Goal: Task Accomplishment & Management: Use online tool/utility

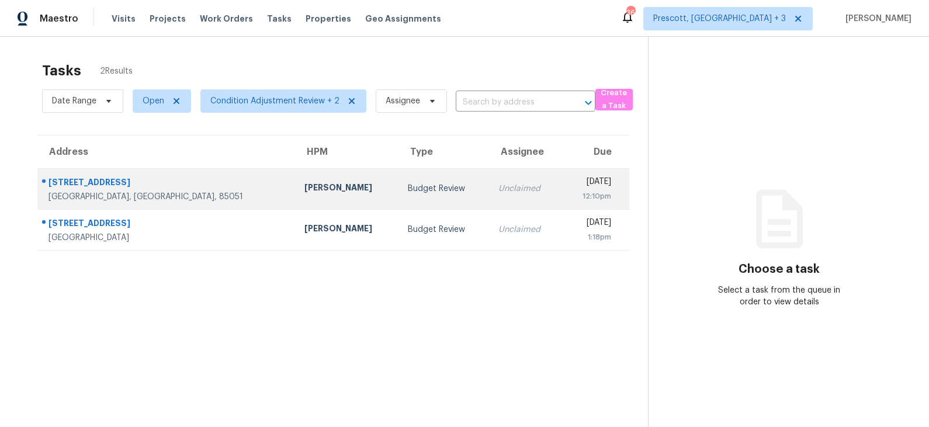
click at [304, 184] on div "Jeremy Van Kirk" at bounding box center [346, 189] width 85 height 15
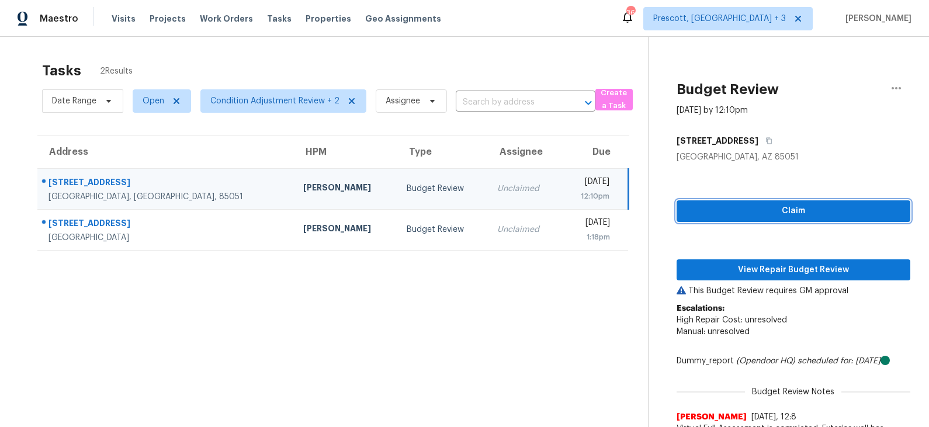
click at [780, 211] on span "Claim" at bounding box center [793, 211] width 215 height 15
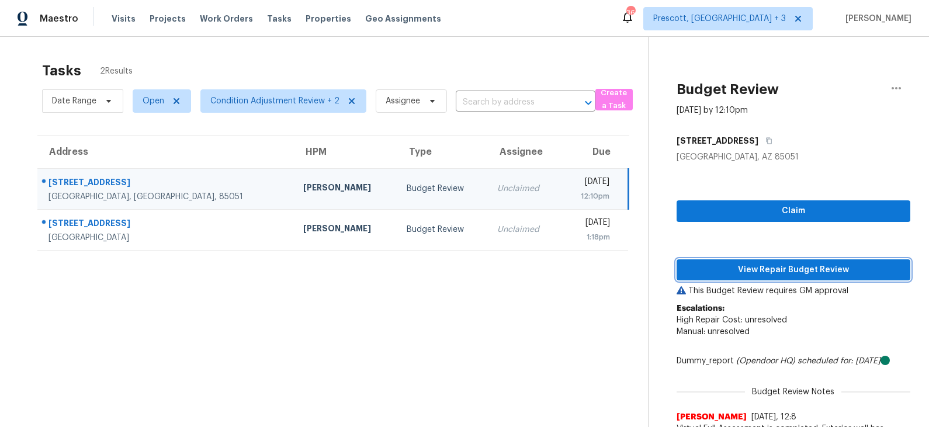
click at [768, 270] on span "View Repair Budget Review" at bounding box center [793, 270] width 215 height 15
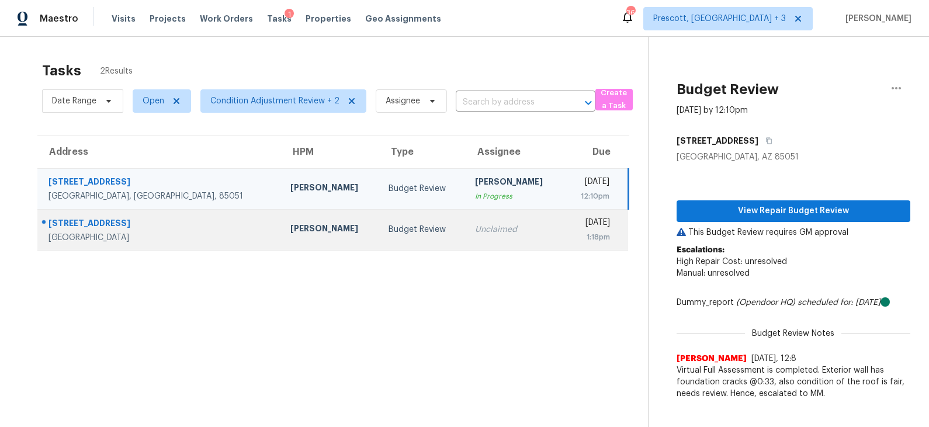
click at [388, 234] on div "Budget Review" at bounding box center [421, 230] width 67 height 12
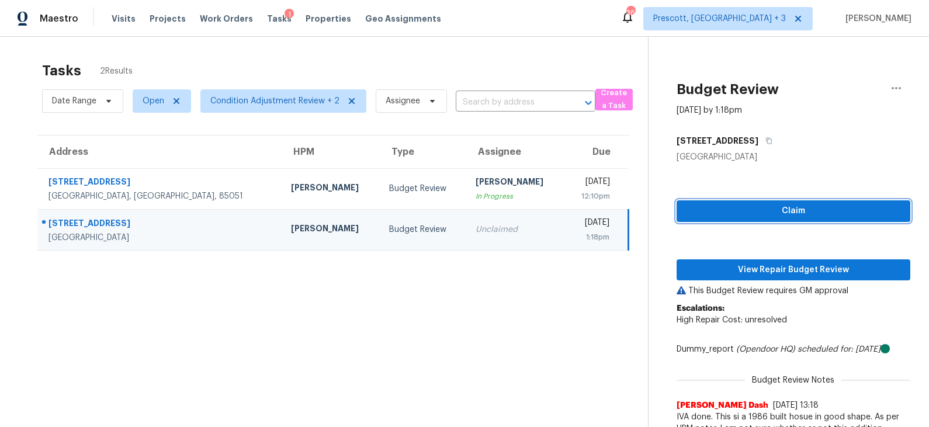
click at [735, 211] on span "Claim" at bounding box center [793, 211] width 215 height 15
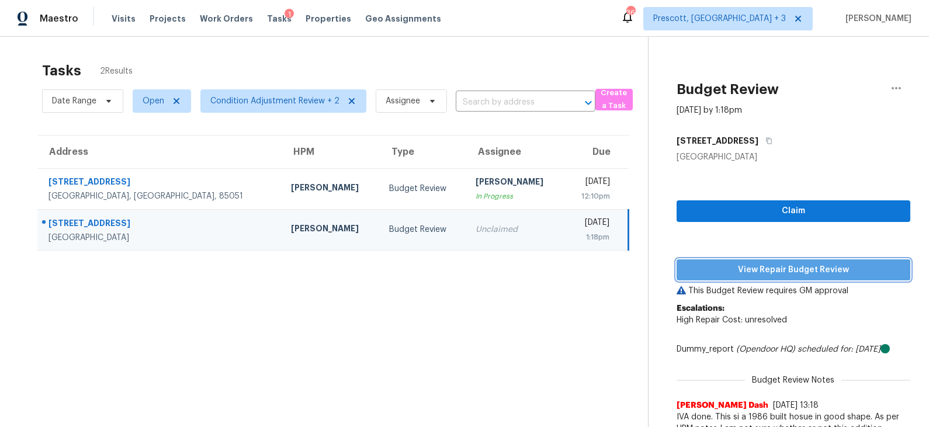
click at [731, 276] on button "View Repair Budget Review" at bounding box center [793, 270] width 234 height 22
